Goal: Find specific page/section

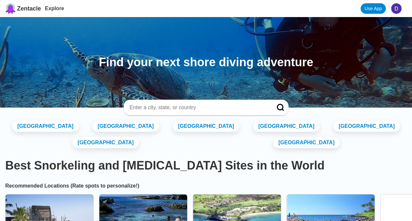
click at [174, 108] on input at bounding box center [198, 107] width 139 height 7
type input "ave [PERSON_NAME]"
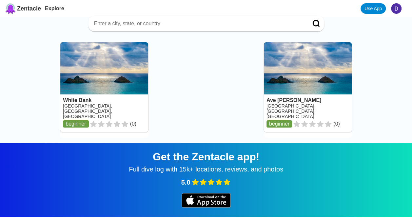
click at [318, 97] on link at bounding box center [308, 87] width 88 height 90
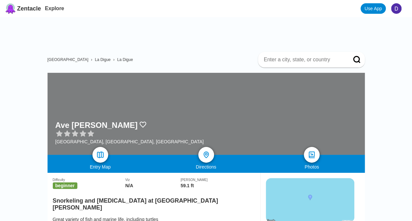
click at [183, 113] on div at bounding box center [207, 114] width 318 height 82
click at [203, 159] on div at bounding box center [206, 154] width 19 height 19
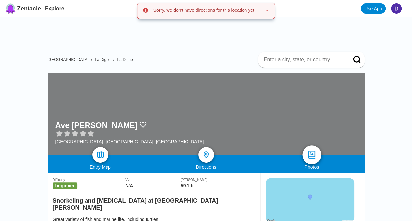
click at [316, 156] on img at bounding box center [312, 155] width 10 height 10
